Goal: Task Accomplishment & Management: Use online tool/utility

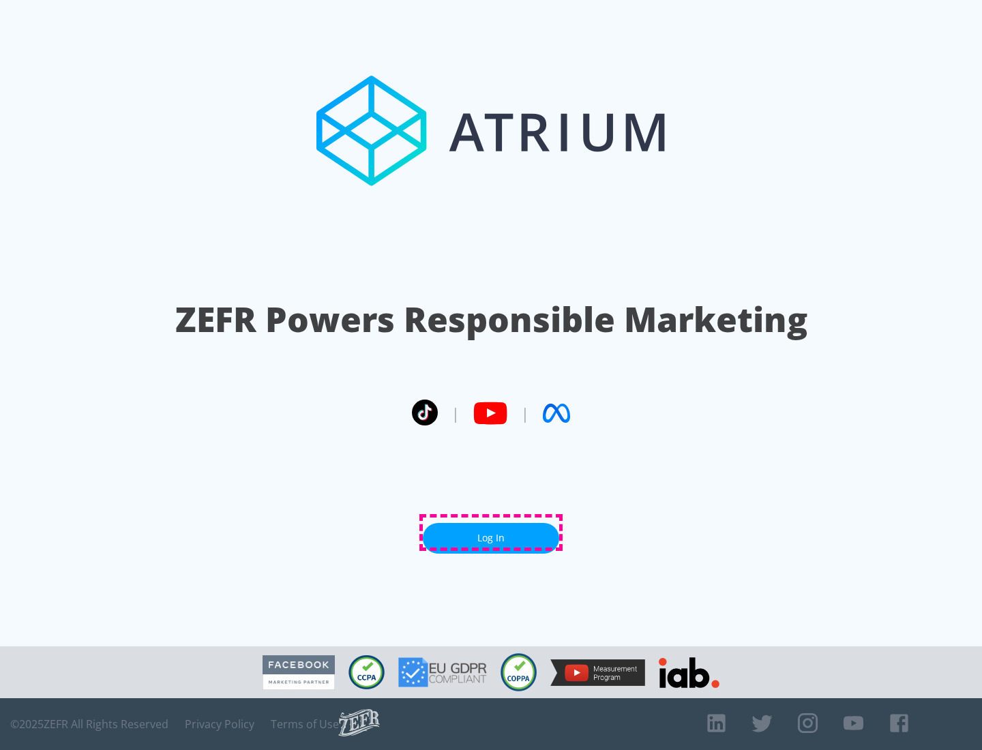
click at [491, 532] on link "Log In" at bounding box center [491, 538] width 136 height 31
